Goal: Find contact information: Find contact information

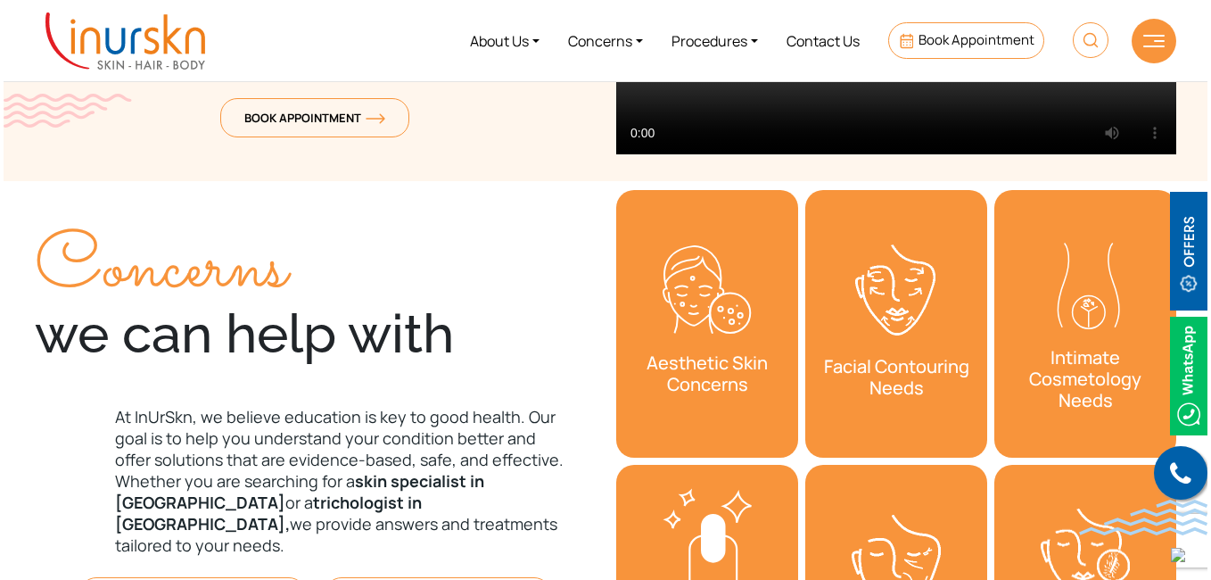
scroll to position [446, 0]
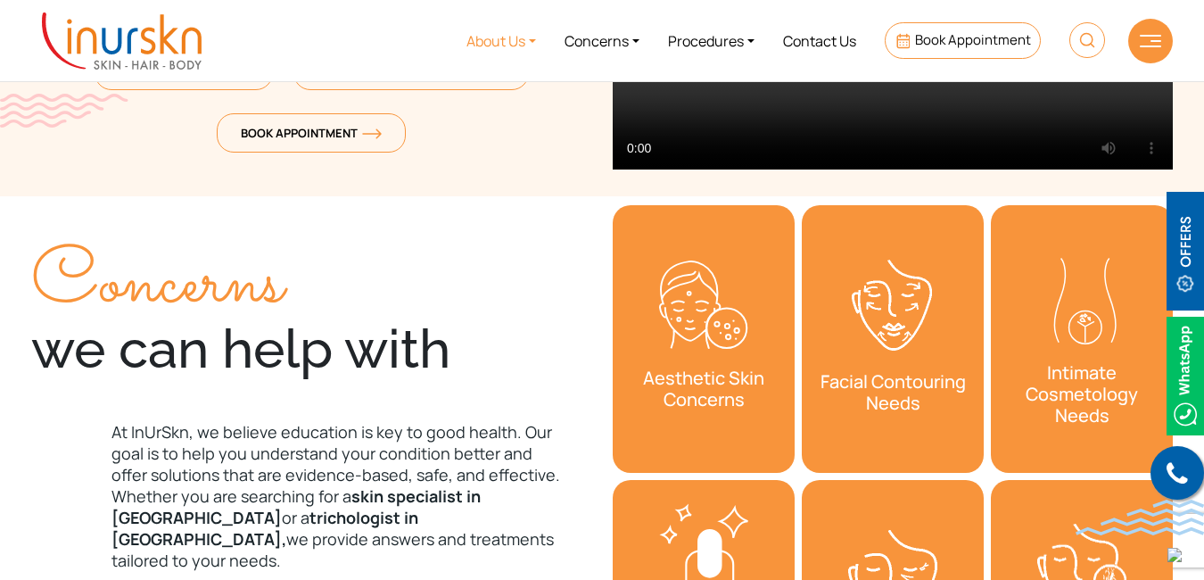
click at [491, 48] on link "About Us" at bounding box center [501, 40] width 98 height 67
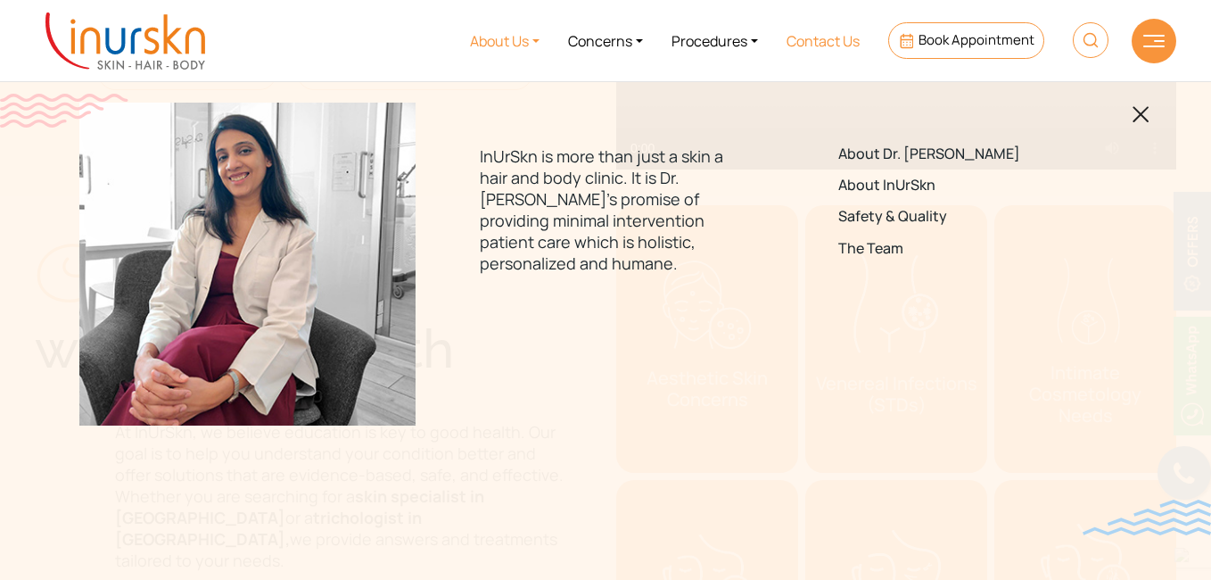
click at [831, 36] on link "Contact Us" at bounding box center [823, 40] width 102 height 67
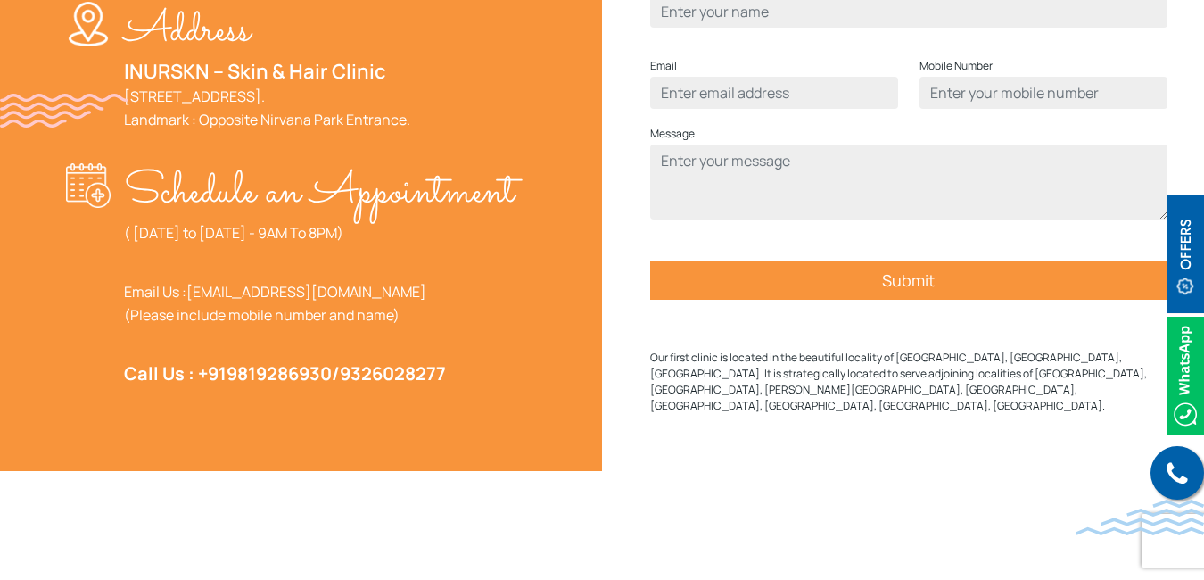
scroll to position [981, 0]
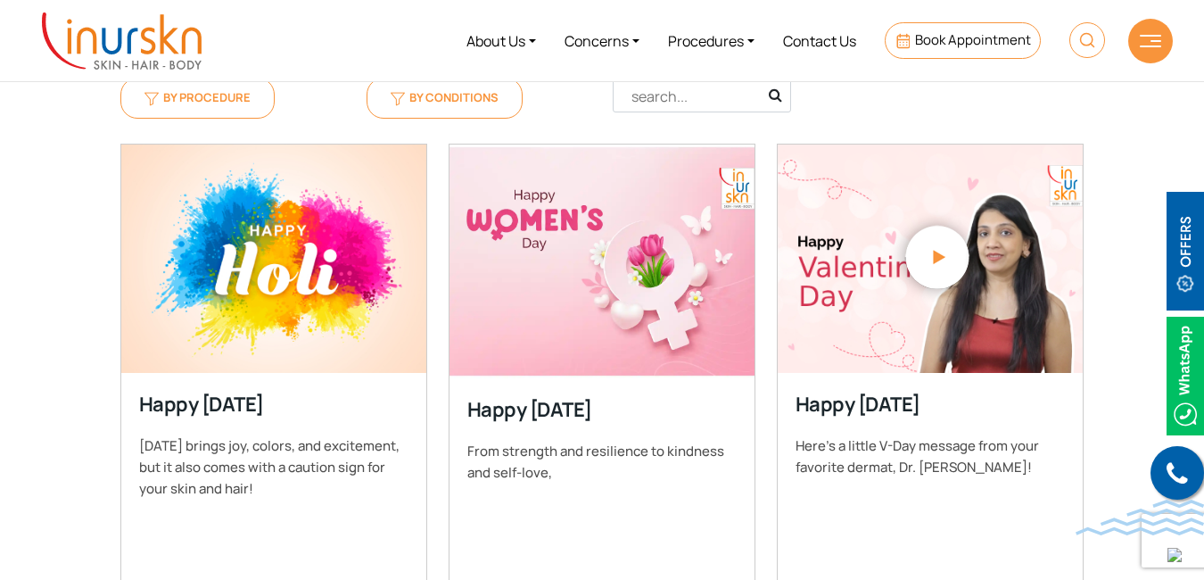
scroll to position [357, 0]
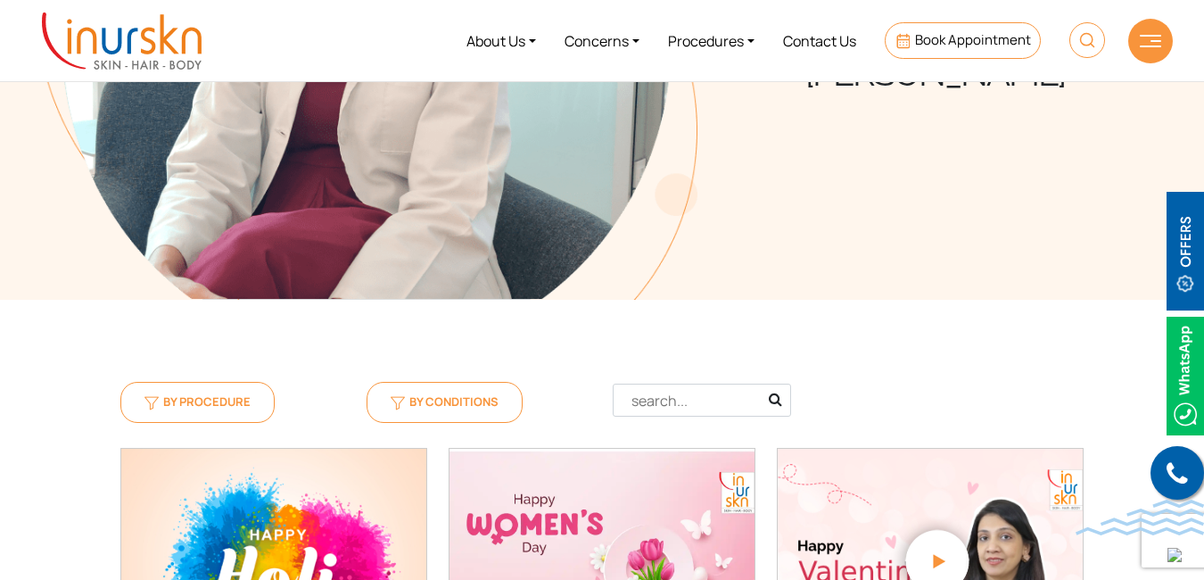
click at [1152, 41] on img at bounding box center [1150, 41] width 21 height 12
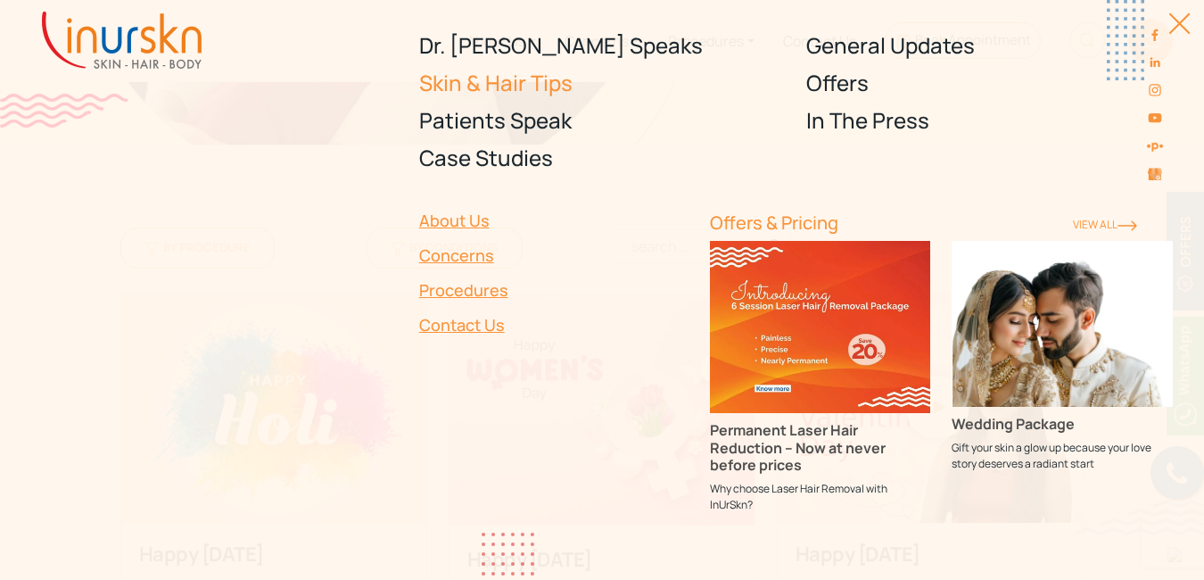
scroll to position [268, 0]
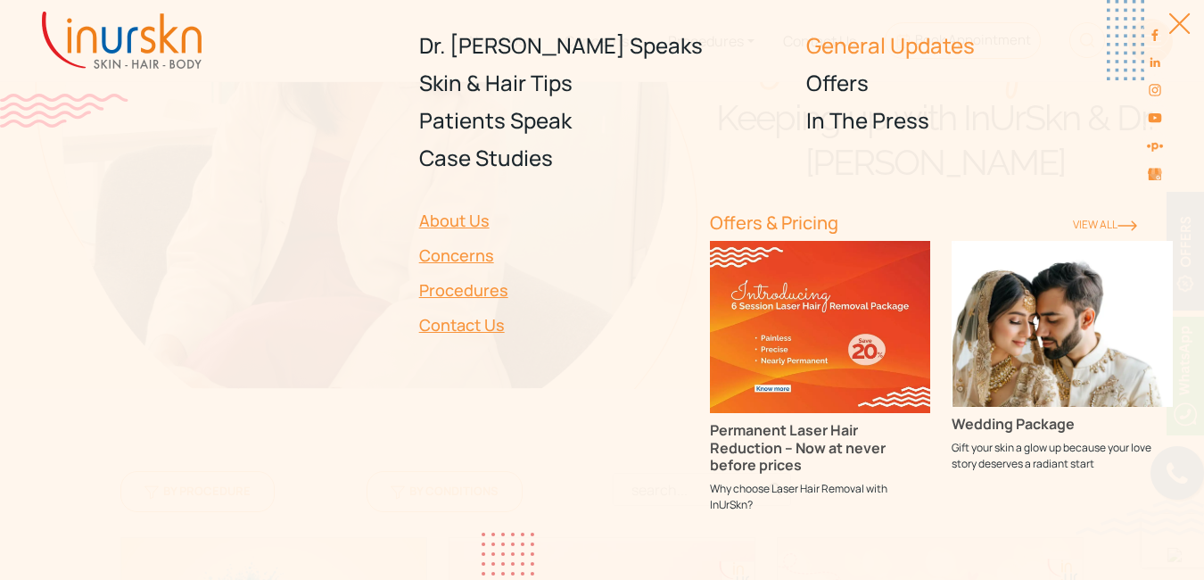
click at [871, 52] on link "General Updates" at bounding box center [989, 45] width 367 height 37
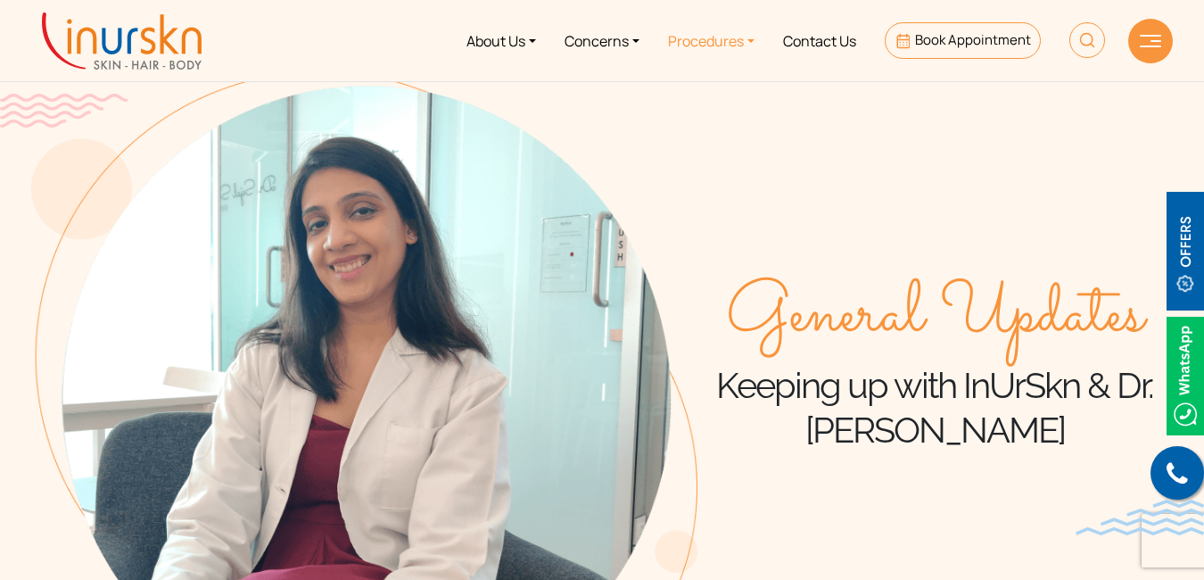
click at [746, 41] on link "Procedures" at bounding box center [711, 40] width 115 height 67
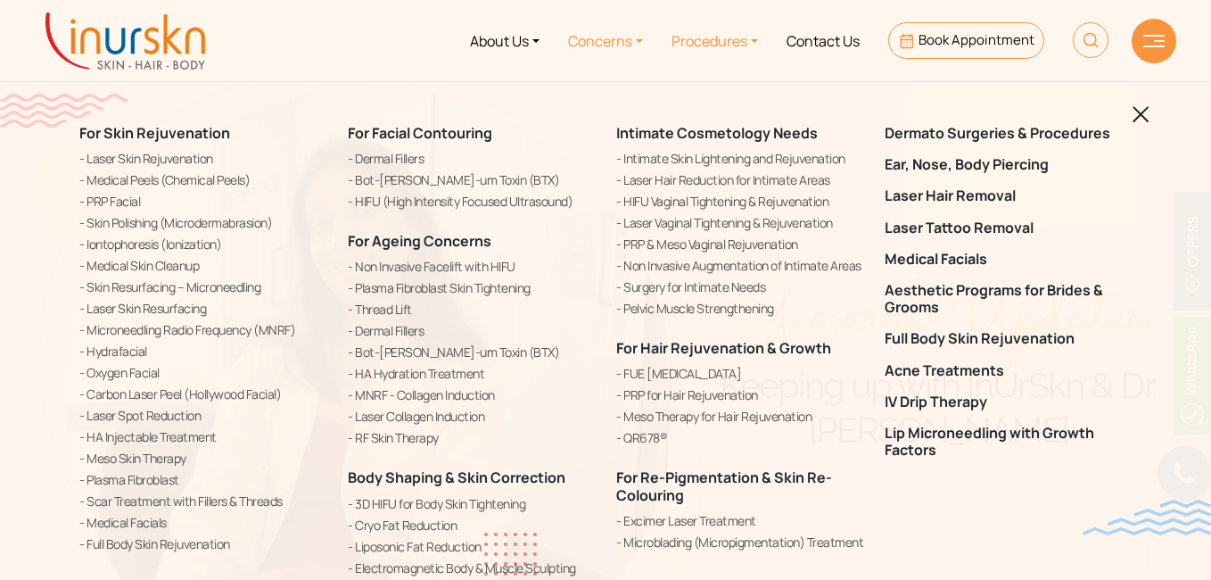
click at [618, 37] on link "Concerns" at bounding box center [605, 40] width 103 height 67
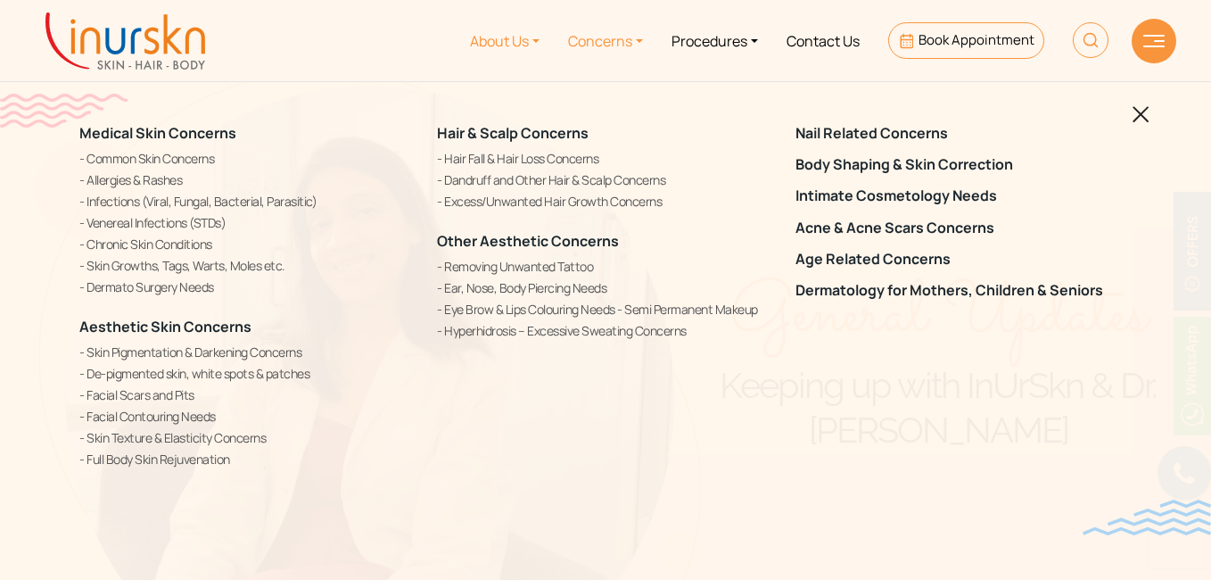
click at [486, 42] on link "About Us" at bounding box center [505, 40] width 98 height 67
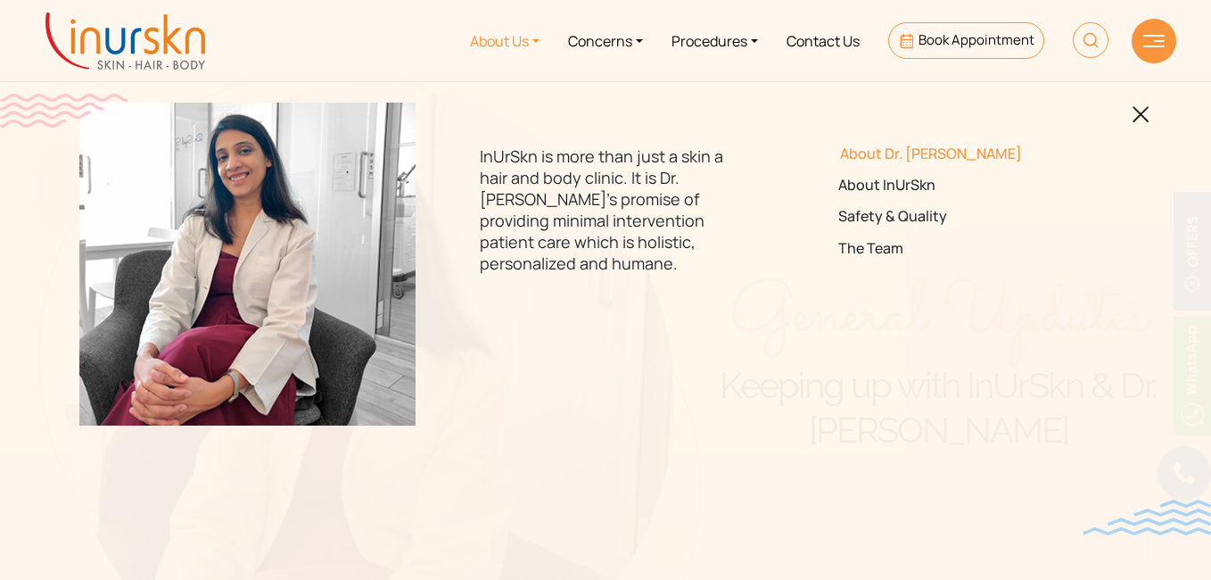
click at [915, 153] on link "About Dr. [PERSON_NAME]" at bounding box center [963, 153] width 251 height 17
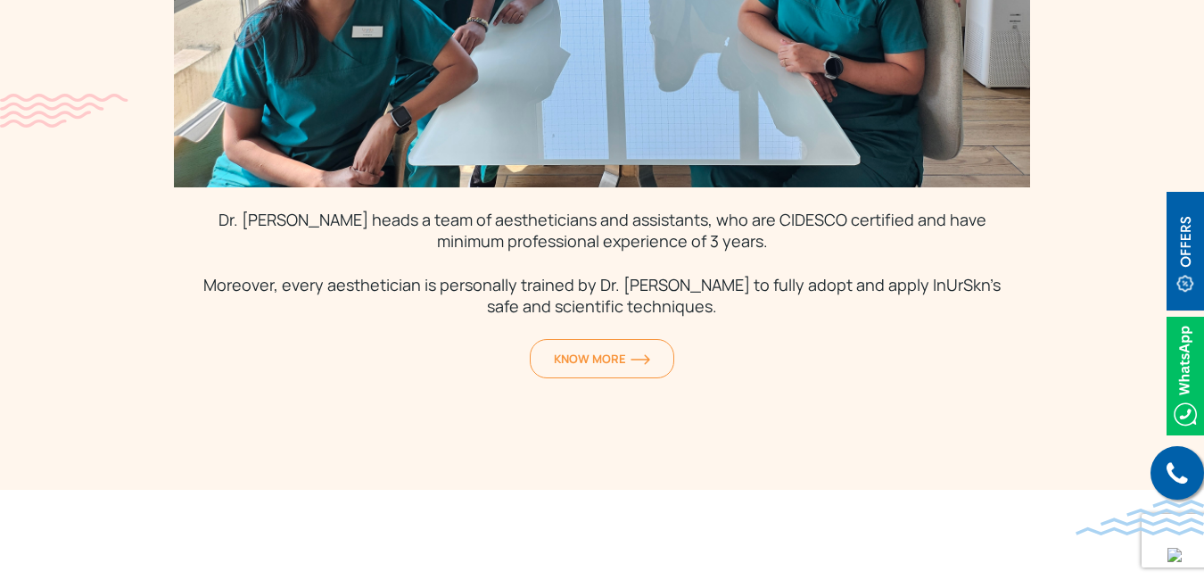
scroll to position [5262, 0]
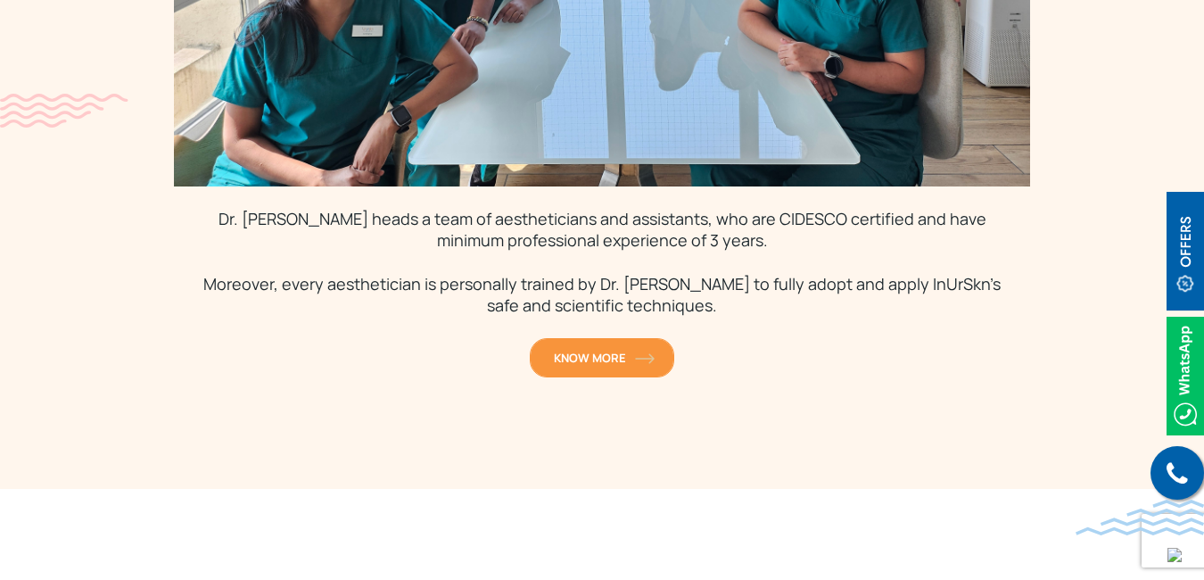
click at [627, 350] on span "KNOW MORE" at bounding box center [602, 358] width 96 height 16
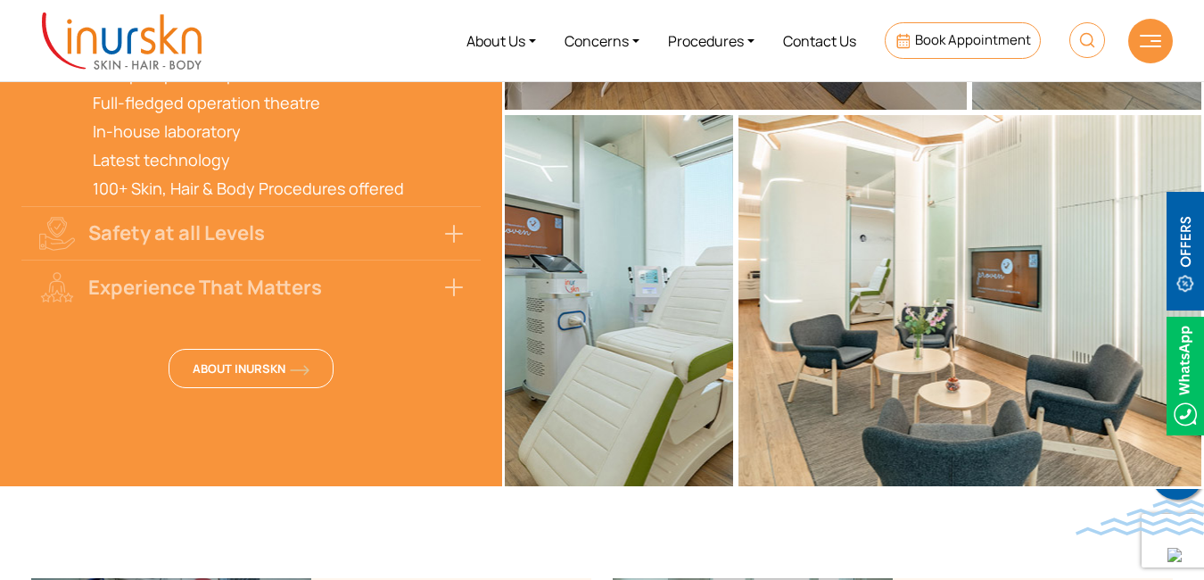
scroll to position [4668, 0]
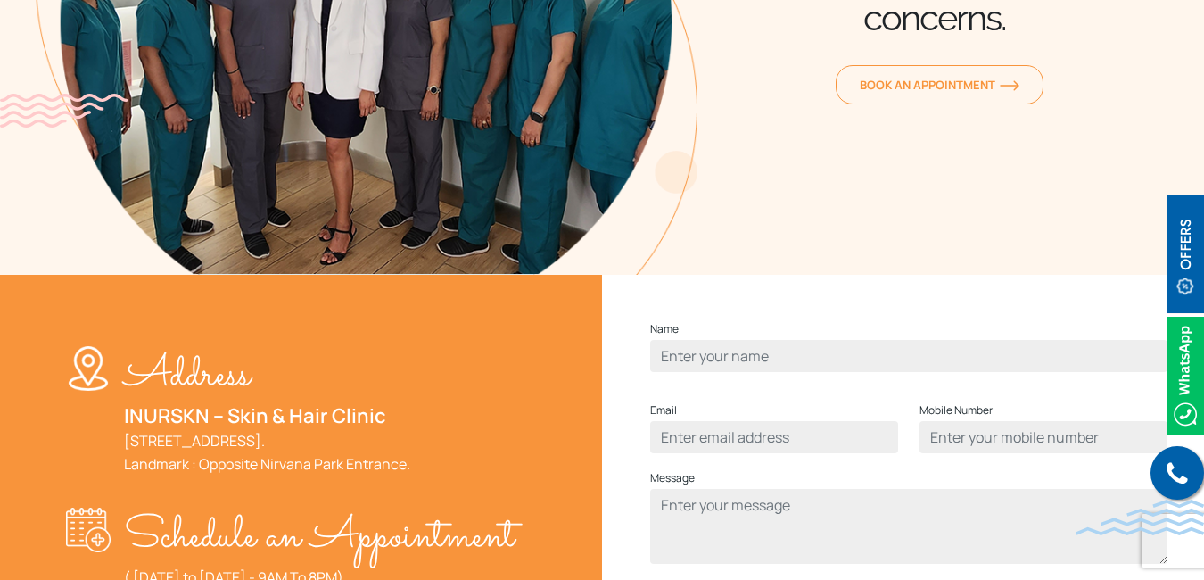
scroll to position [357, 0]
